Goal: Task Accomplishment & Management: Use online tool/utility

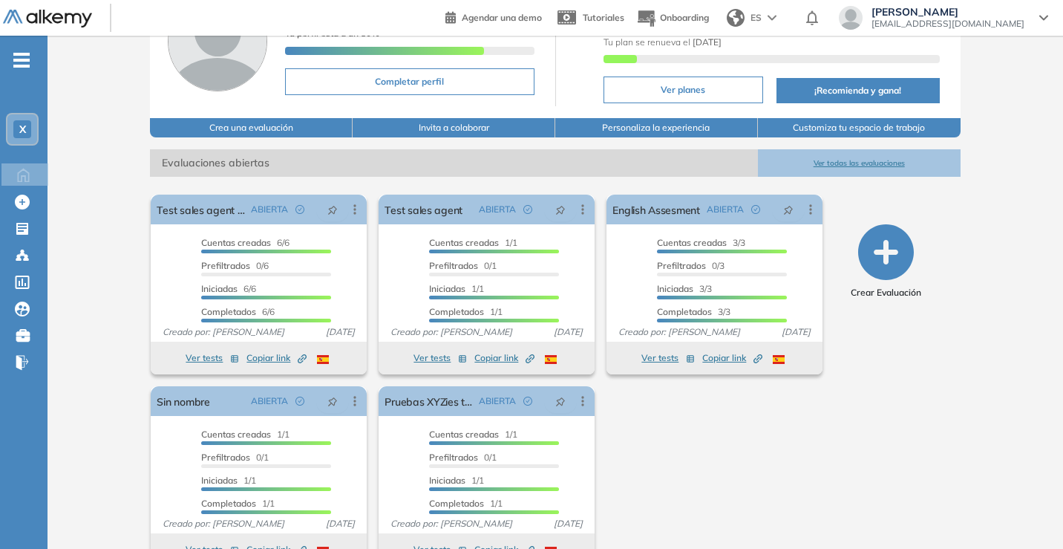
scroll to position [144, 0]
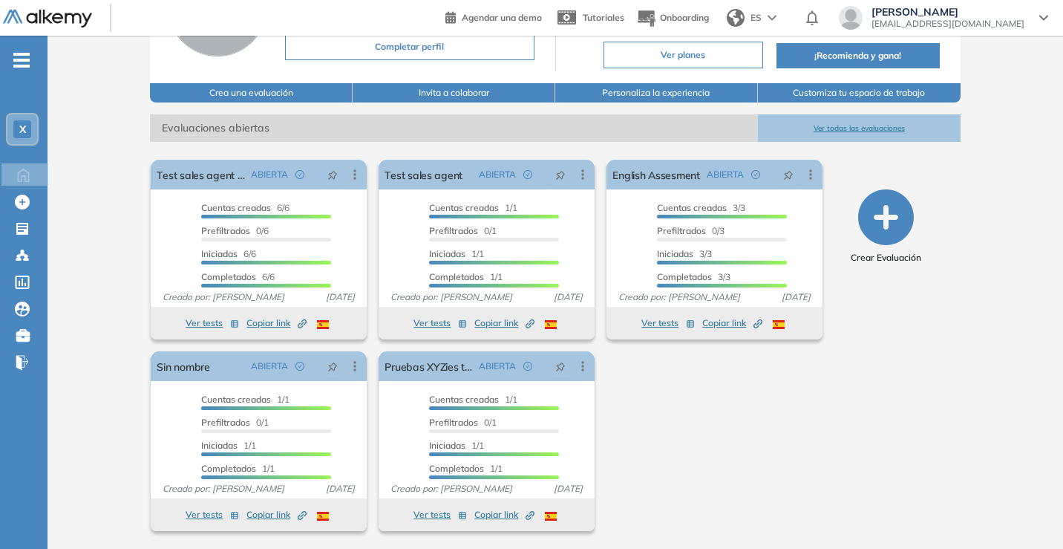
click at [889, 197] on icon "button" at bounding box center [886, 217] width 56 height 56
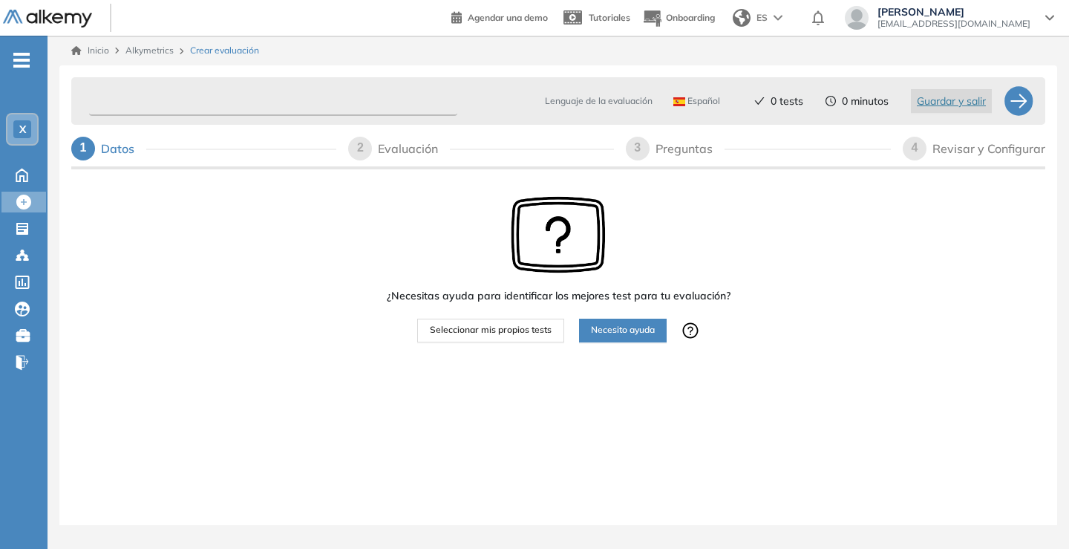
click at [197, 111] on input "text" at bounding box center [273, 101] width 368 height 29
click at [249, 106] on input "text" at bounding box center [273, 101] width 368 height 29
type input "**********"
click at [269, 247] on div "¿Necesitas ayuda para identificar los mejores test para tu evaluación? Seleccio…" at bounding box center [558, 315] width 974 height 286
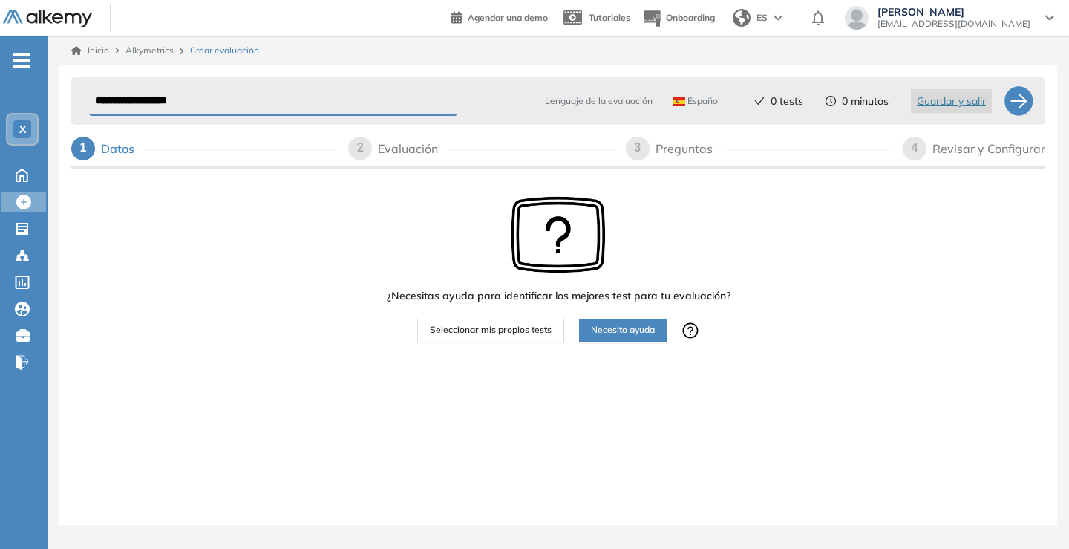
click at [269, 247] on div "¿Necesitas ayuda para identificar los mejores test para tu evaluación? Seleccio…" at bounding box center [558, 315] width 974 height 286
click at [470, 330] on span "Seleccionar mis propios tests" at bounding box center [491, 330] width 122 height 14
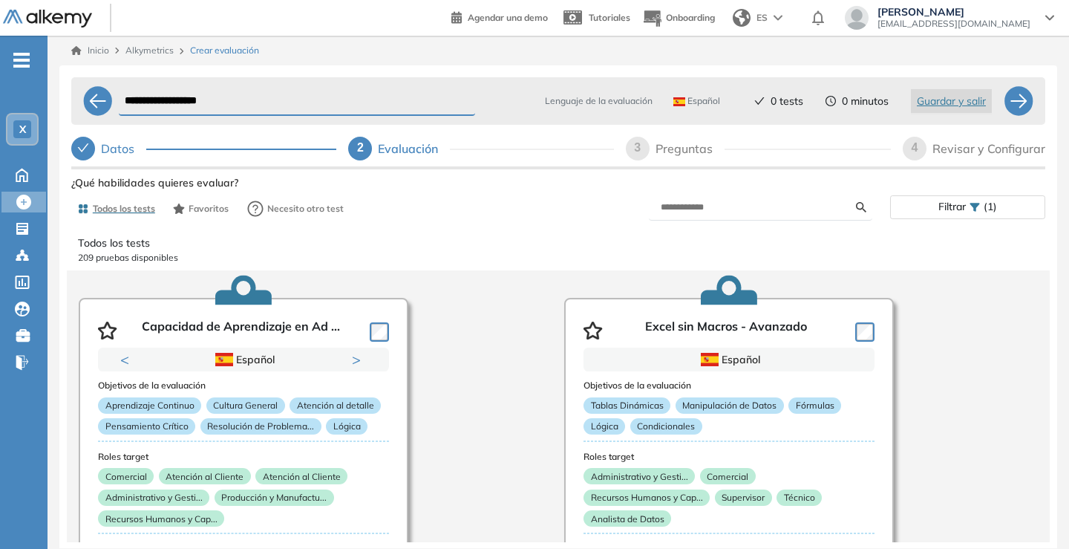
click at [972, 203] on icon at bounding box center [975, 207] width 10 height 8
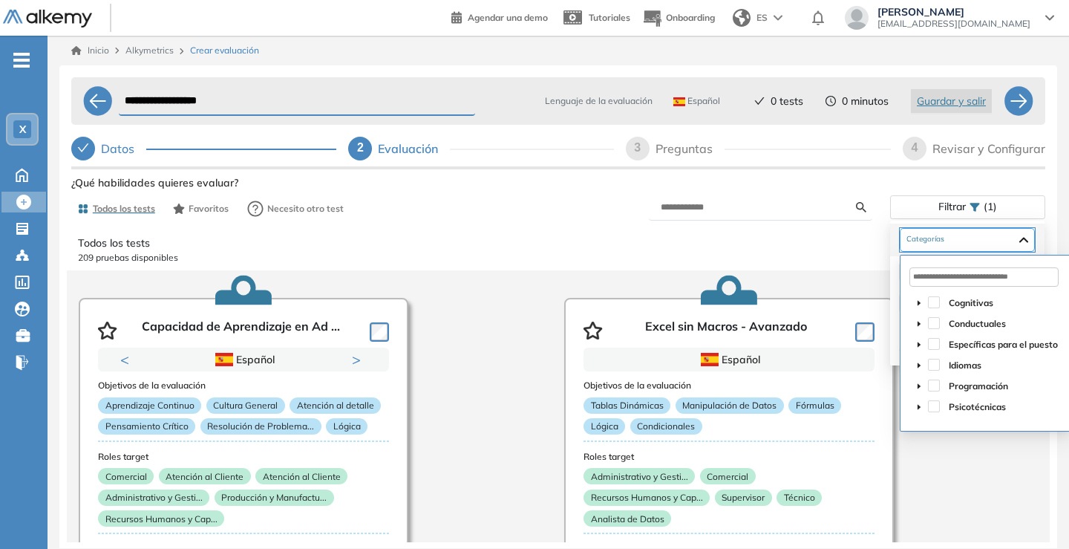
click at [1035, 238] on div at bounding box center [967, 240] width 135 height 24
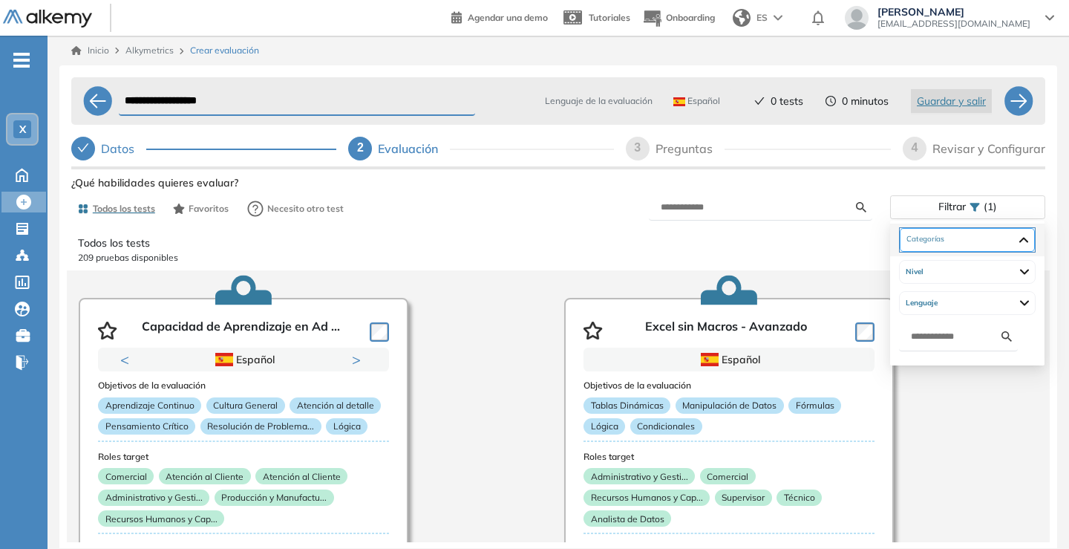
click at [1029, 241] on div at bounding box center [967, 240] width 135 height 24
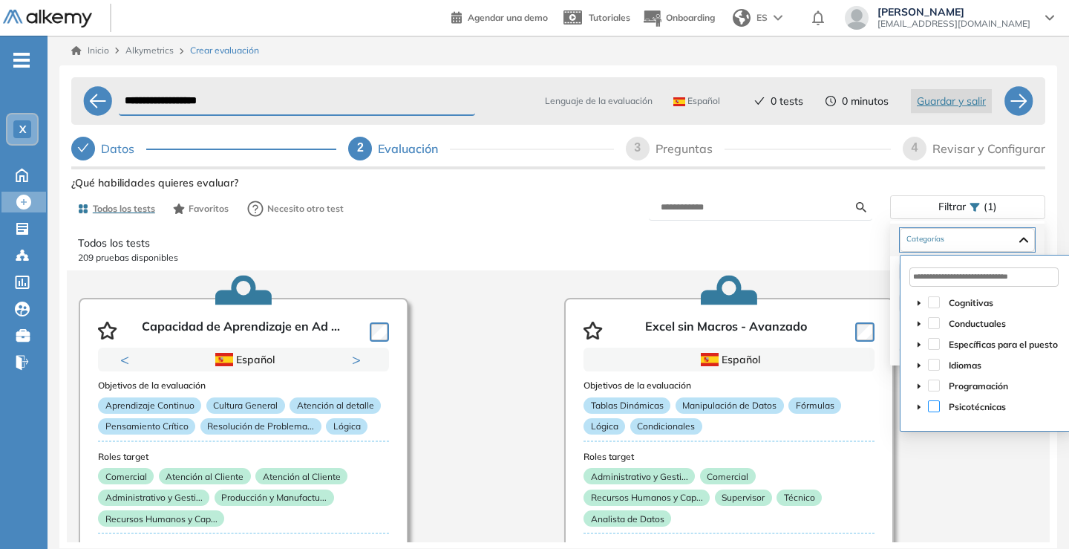
click at [935, 404] on span at bounding box center [934, 406] width 12 height 12
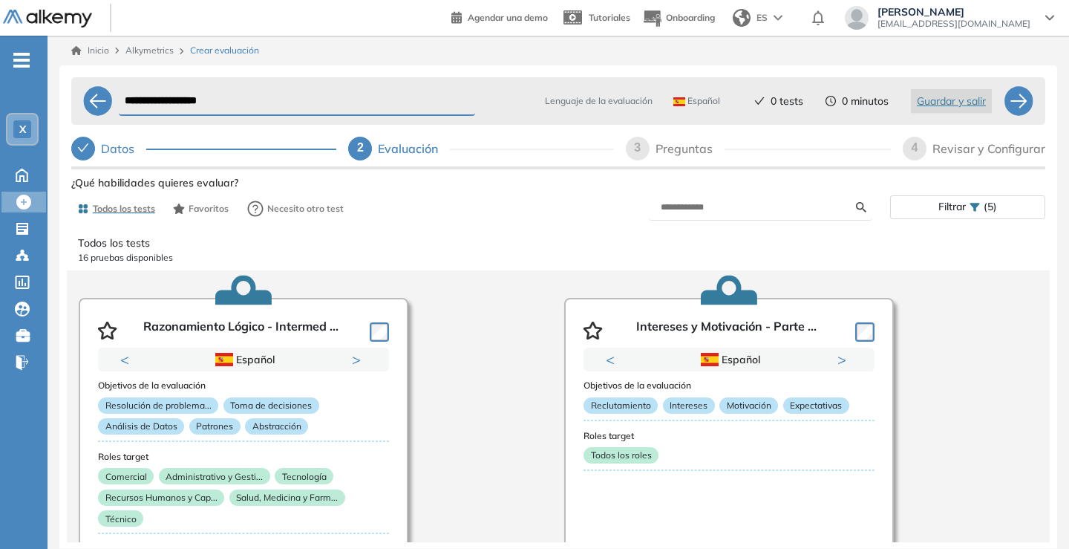
click at [1047, 239] on div "Todos los tests 16 pruebas disponibles Razonamiento Lógico - Intermed ... Previ…" at bounding box center [558, 382] width 996 height 318
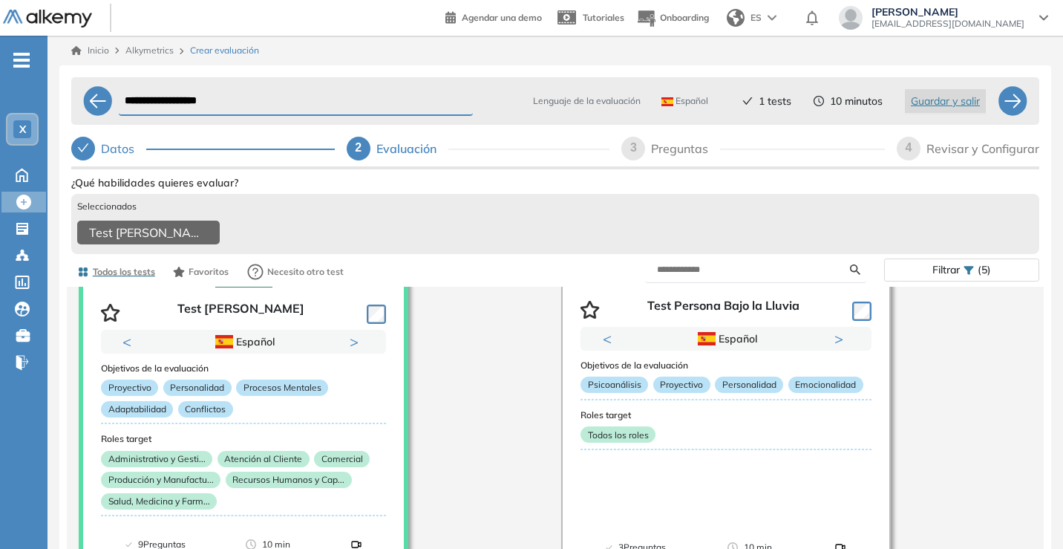
scroll to position [1093, 0]
click at [848, 315] on div at bounding box center [858, 309] width 25 height 22
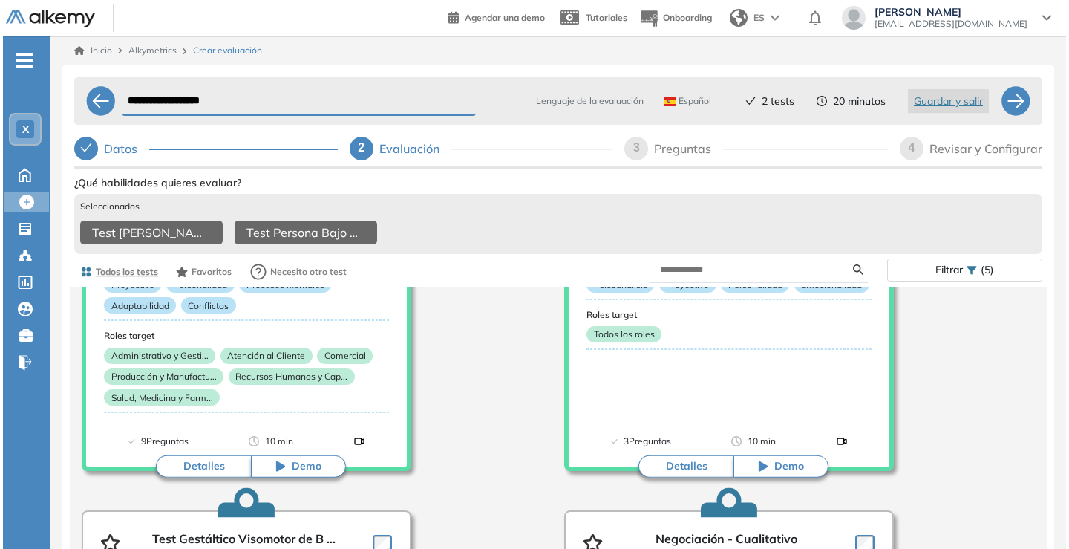
scroll to position [1221, 0]
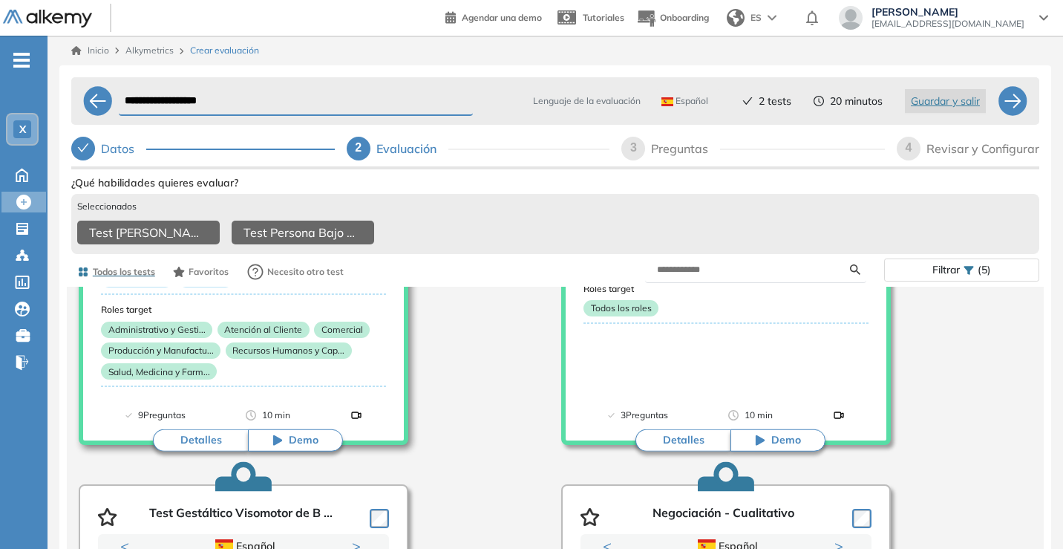
click at [194, 440] on button "Detalles" at bounding box center [200, 440] width 95 height 22
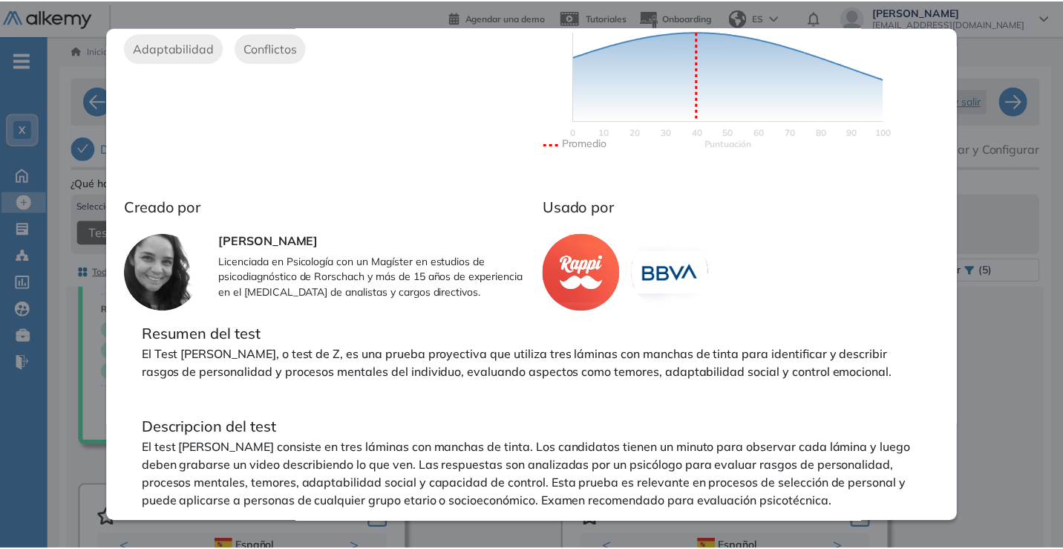
scroll to position [0, 0]
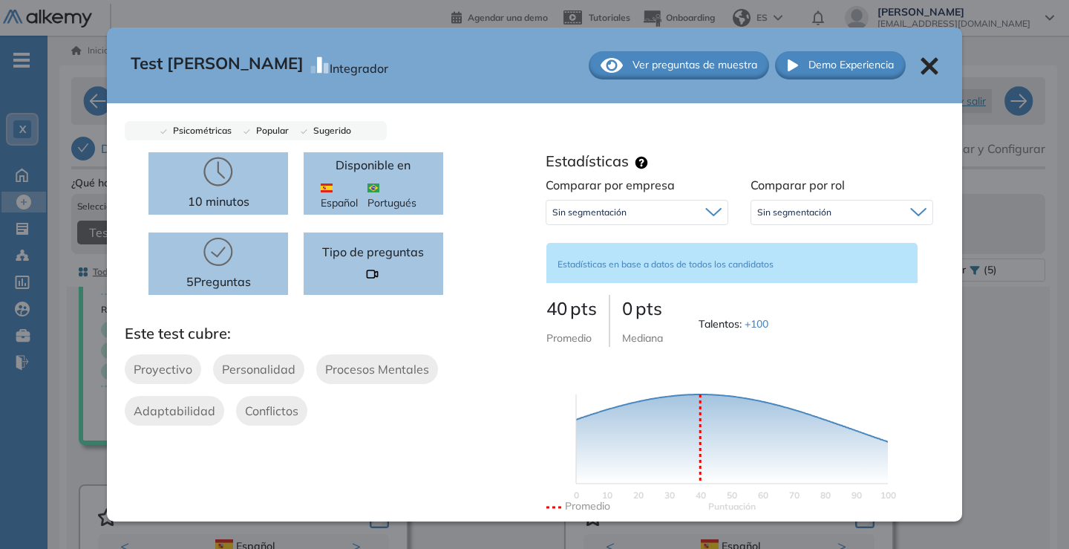
click at [920, 68] on icon at bounding box center [929, 66] width 18 height 18
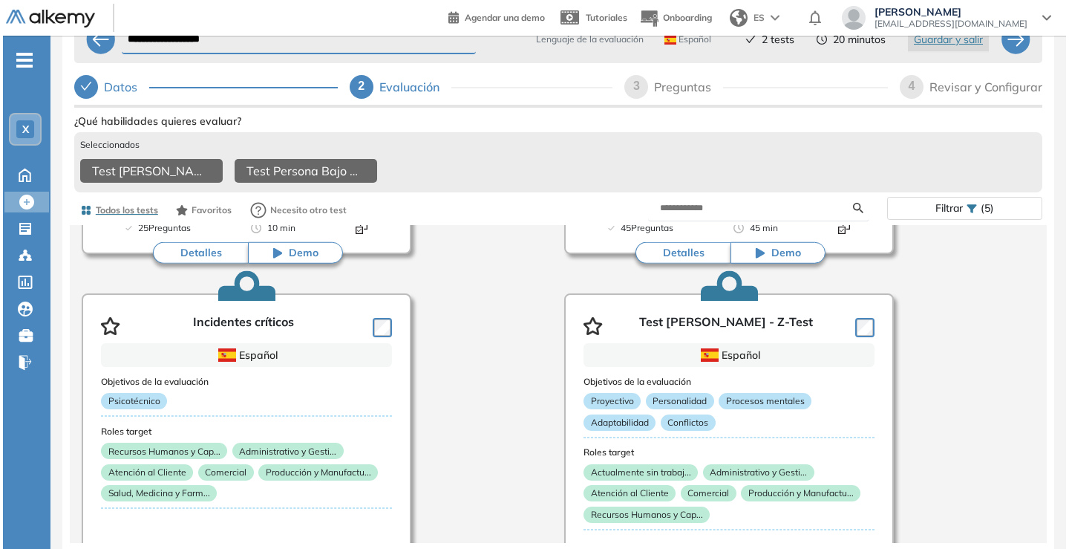
scroll to position [2429, 0]
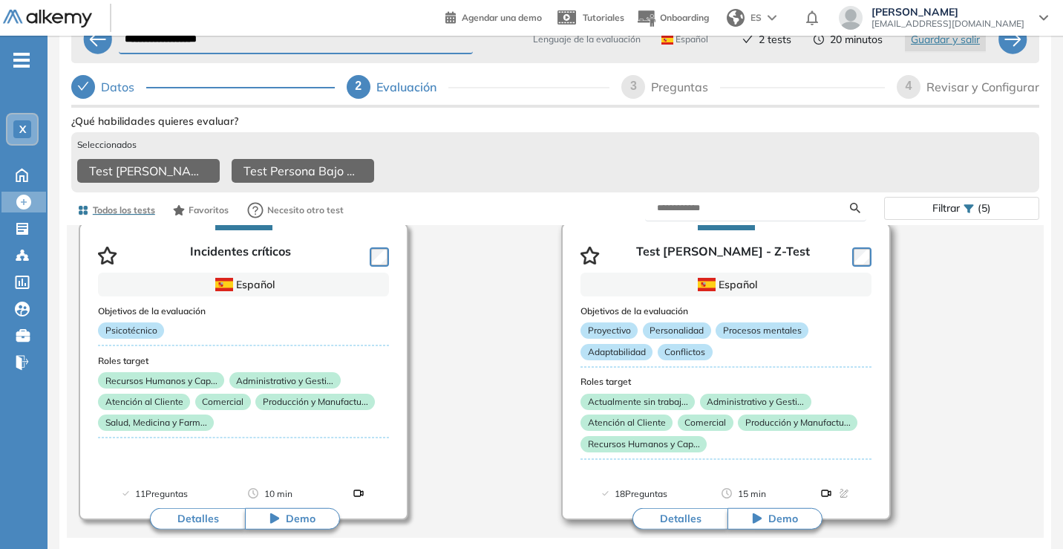
click at [672, 516] on button "Detalles" at bounding box center [679, 518] width 95 height 22
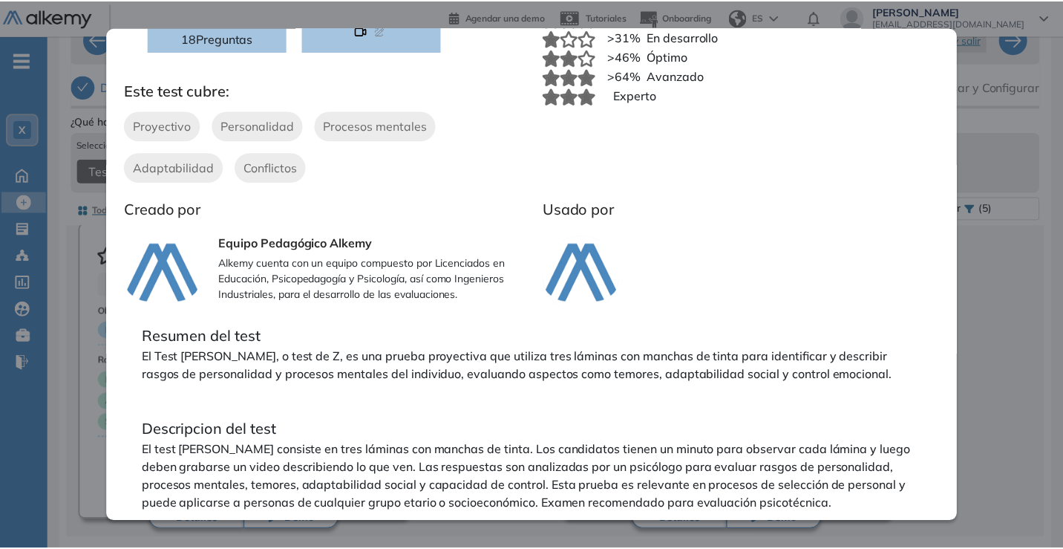
scroll to position [246, 0]
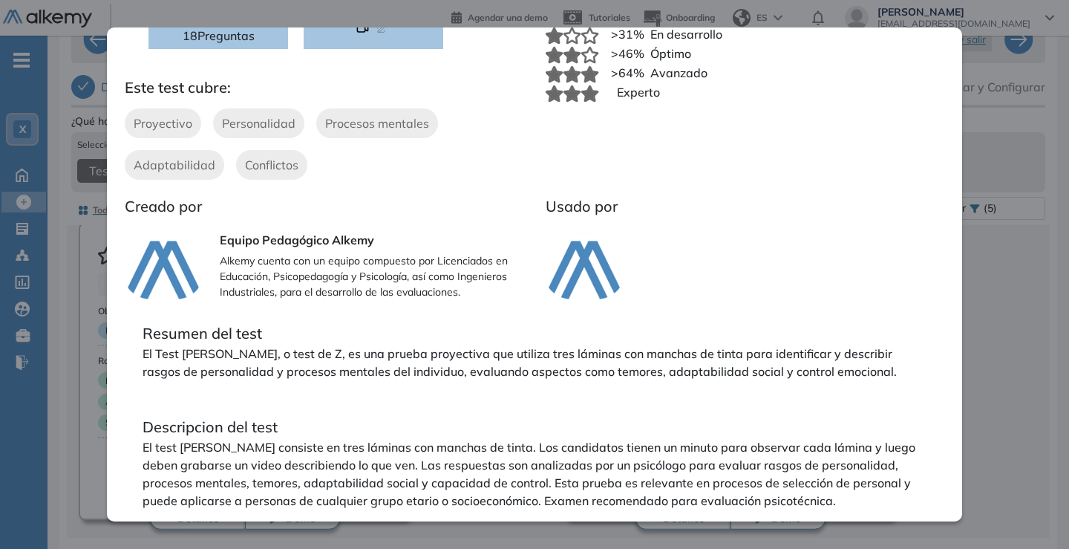
click at [927, 376] on div "Resumen del test El Test [PERSON_NAME], o test de Z, es una prueba proyectiva q…" at bounding box center [535, 415] width 820 height 211
click at [995, 373] on div "Test [PERSON_NAME] - Z-Test Integrador Ver preguntas de muestra Demo Experienci…" at bounding box center [558, 377] width 974 height 533
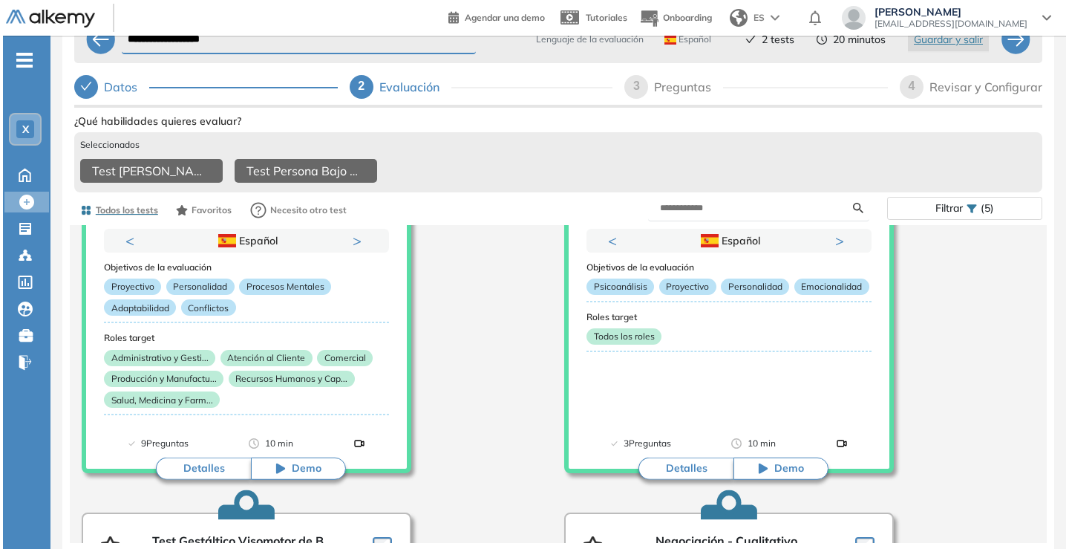
scroll to position [1163, 0]
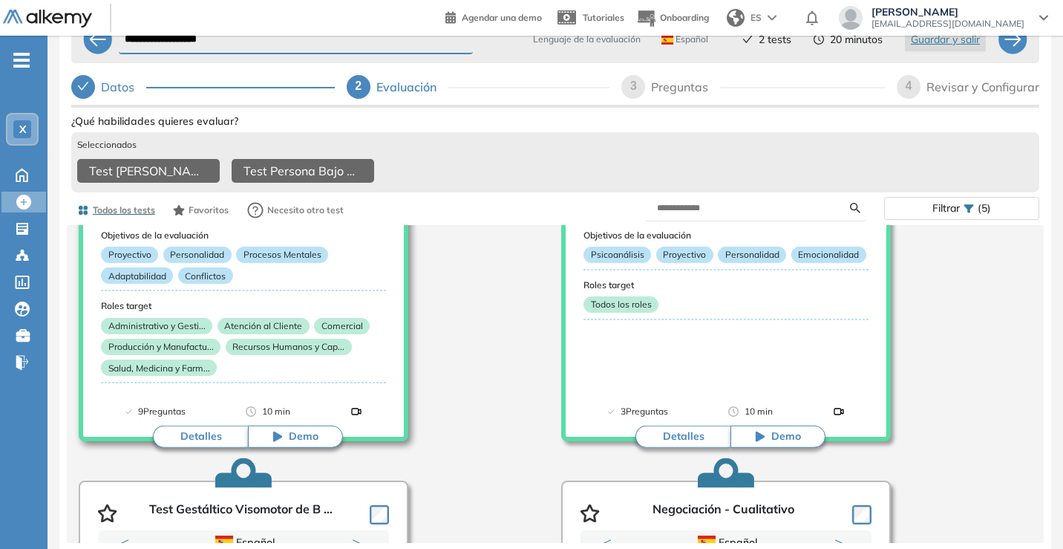
click at [206, 434] on button "Detalles" at bounding box center [200, 436] width 95 height 22
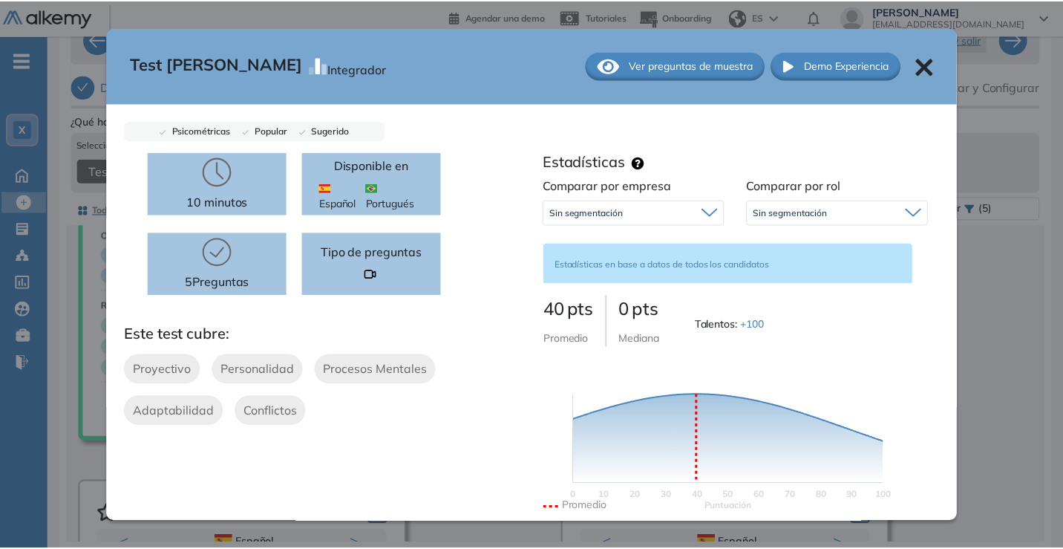
scroll to position [363, 0]
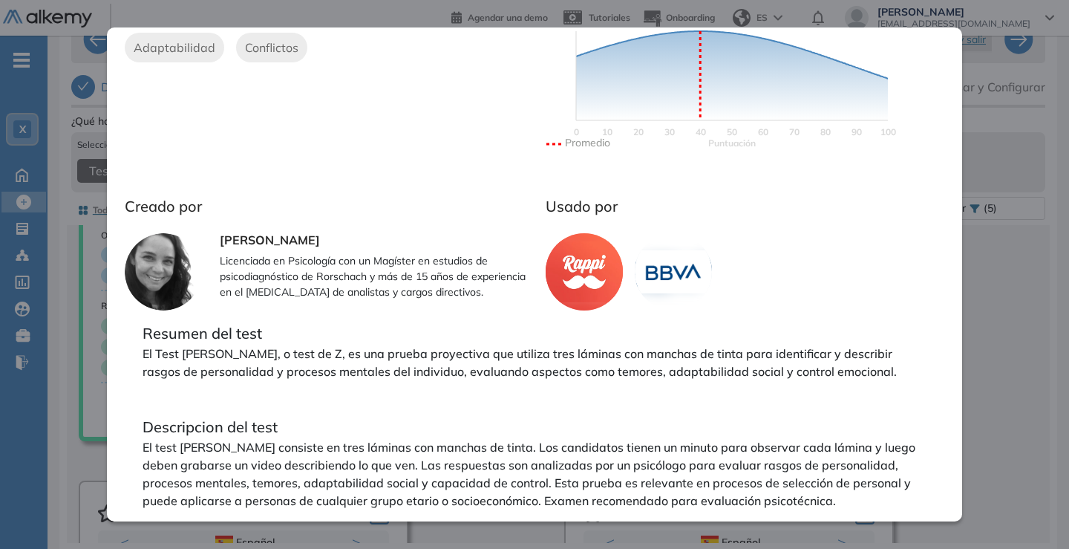
click at [1017, 304] on div "Test [PERSON_NAME] Integrador Ver preguntas de muestra Demo Experiencia Psicomé…" at bounding box center [558, 377] width 974 height 533
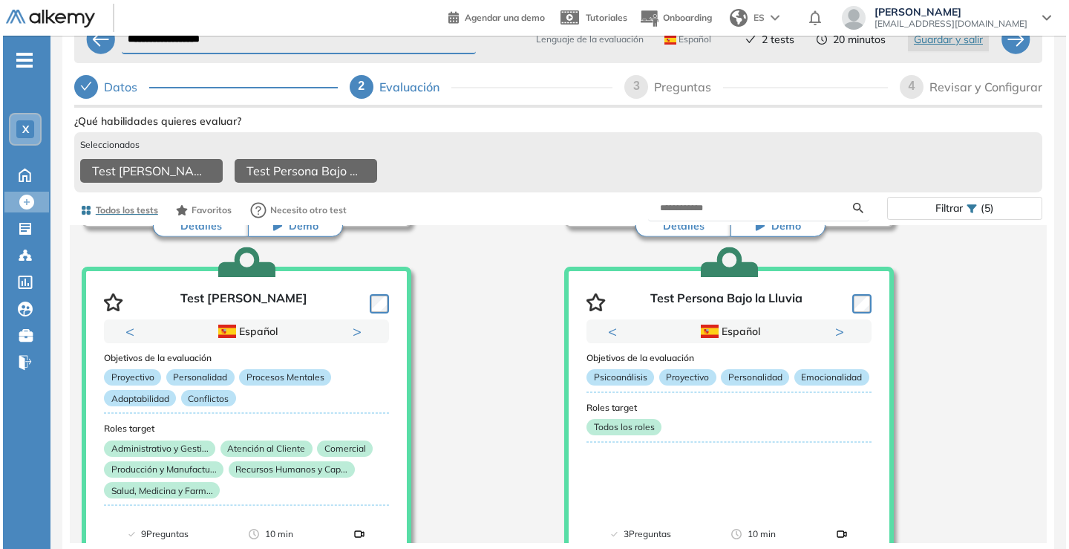
scroll to position [1079, 0]
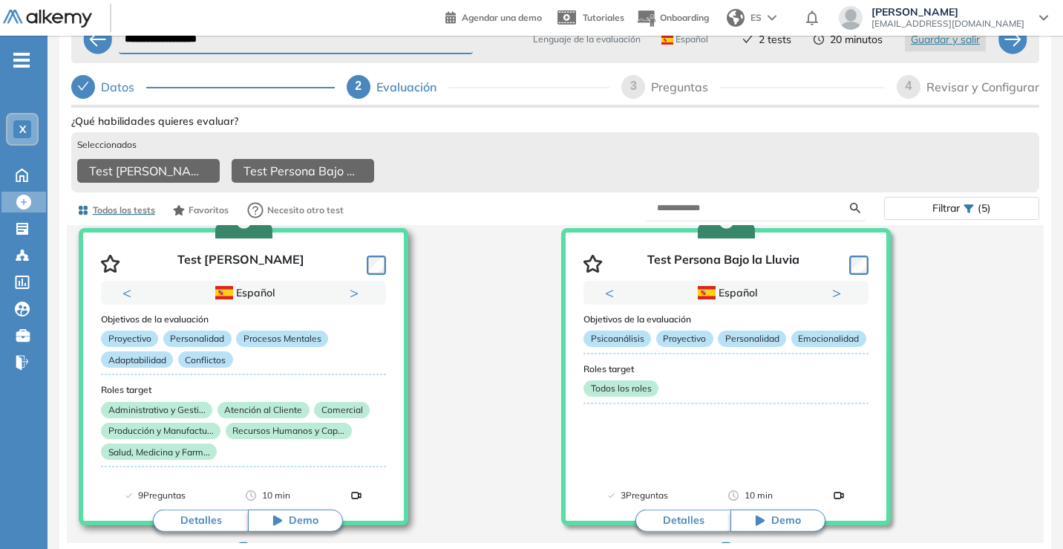
click at [177, 516] on button "Detalles" at bounding box center [200, 520] width 95 height 22
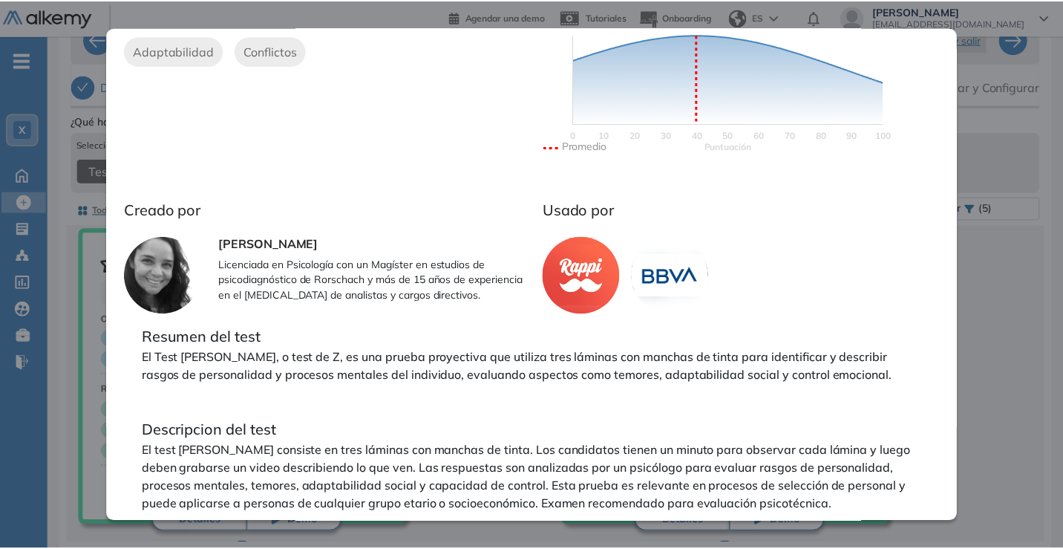
scroll to position [363, 0]
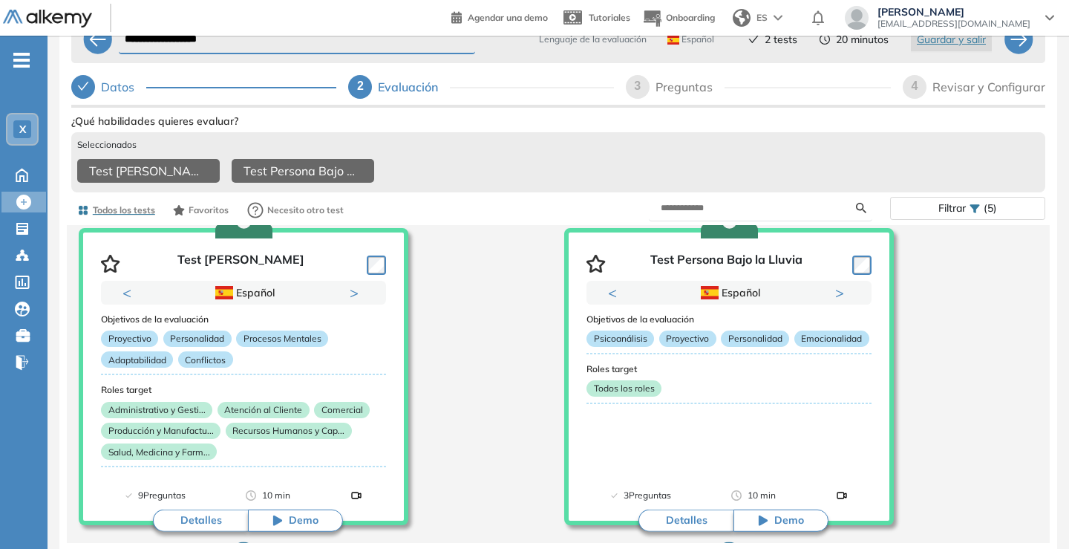
click at [998, 292] on div "Test [PERSON_NAME] Integrador Ver preguntas de muestra Demo Experiencia Psicomé…" at bounding box center [558, 377] width 974 height 533
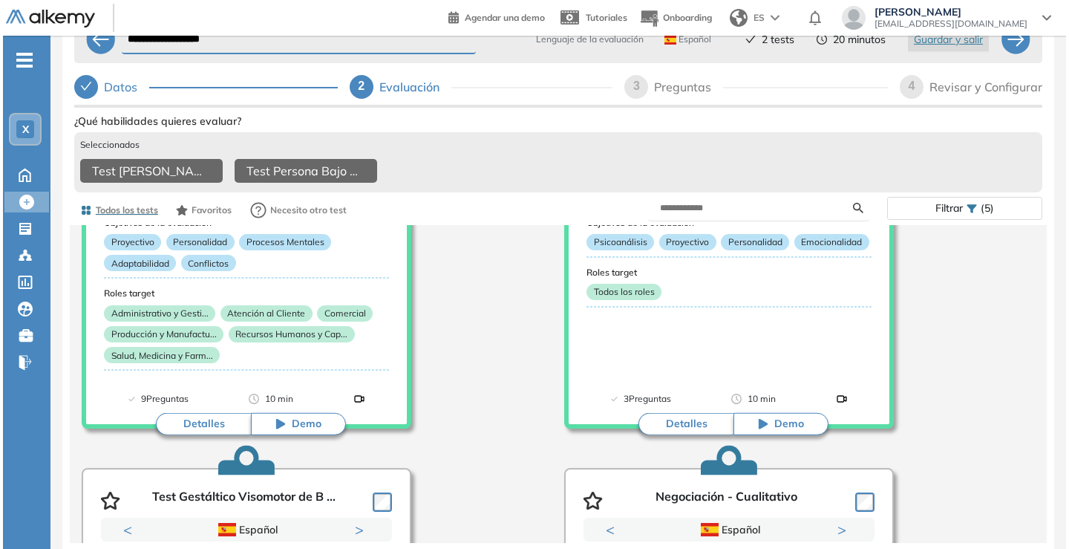
scroll to position [1118, 0]
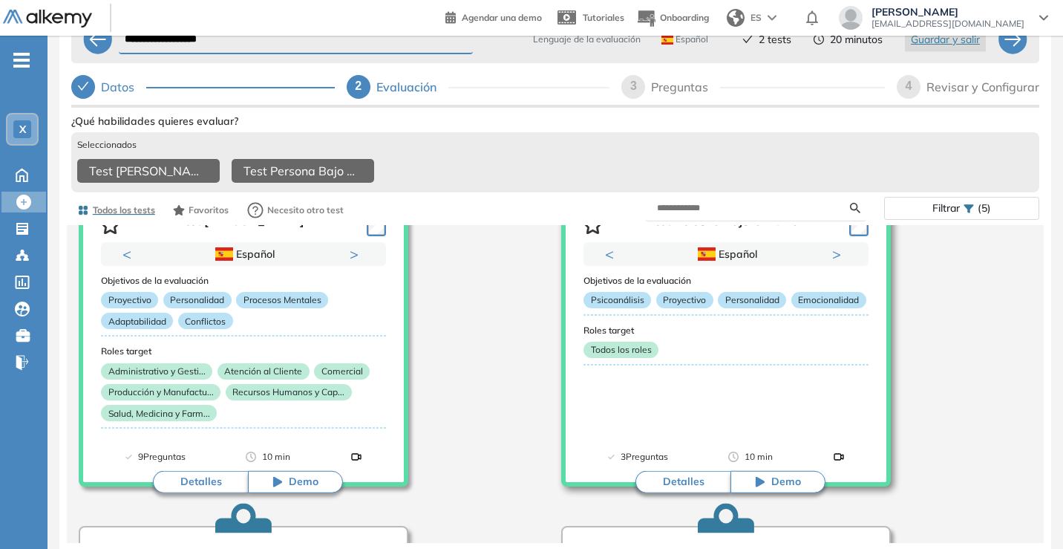
click at [684, 481] on button "Detalles" at bounding box center [682, 482] width 95 height 22
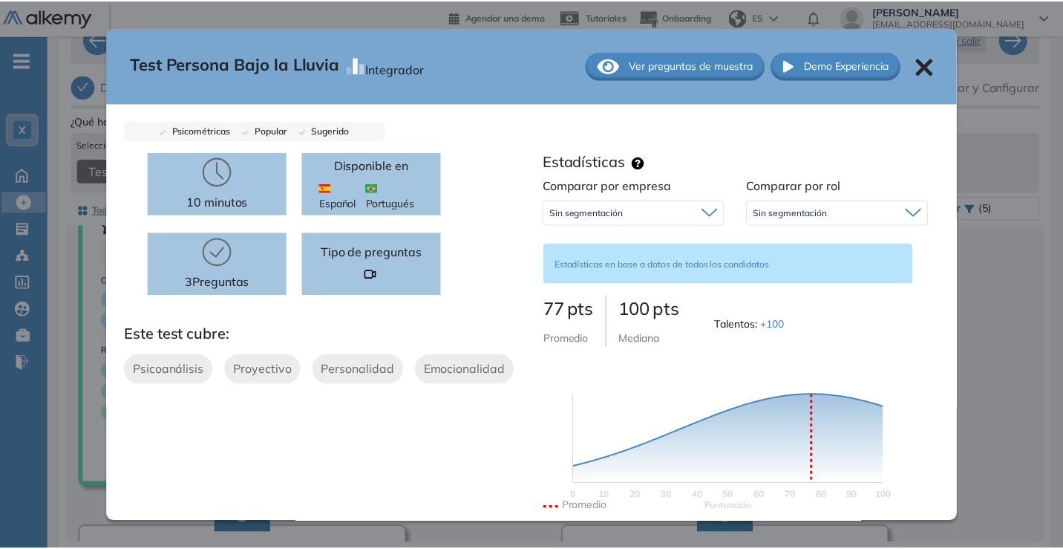
scroll to position [381, 0]
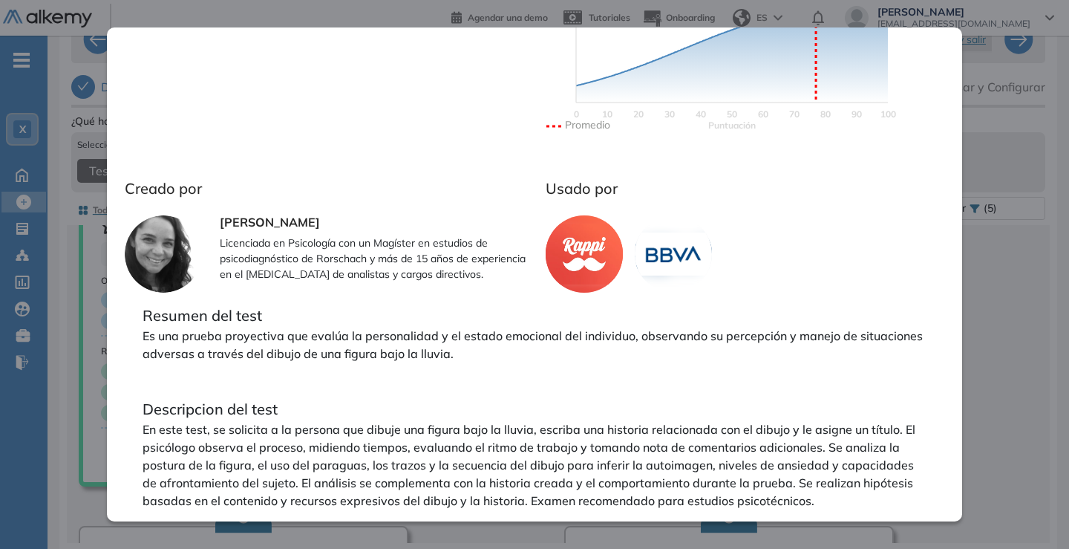
click at [978, 370] on div "Test Persona Bajo la Lluvia Integrador Ver preguntas de muestra Demo Experienci…" at bounding box center [558, 377] width 974 height 533
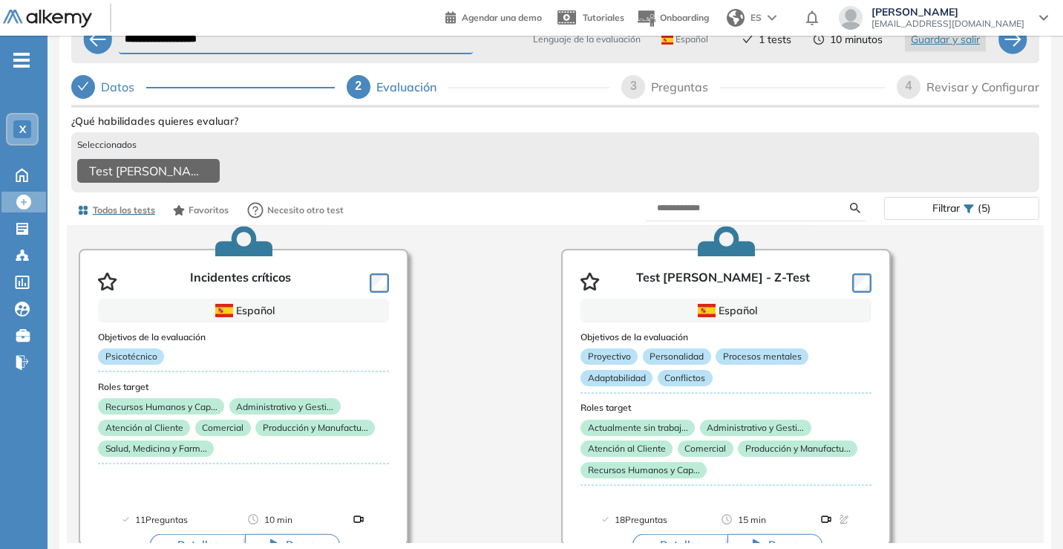
scroll to position [2429, 0]
